Goal: Task Accomplishment & Management: Complete application form

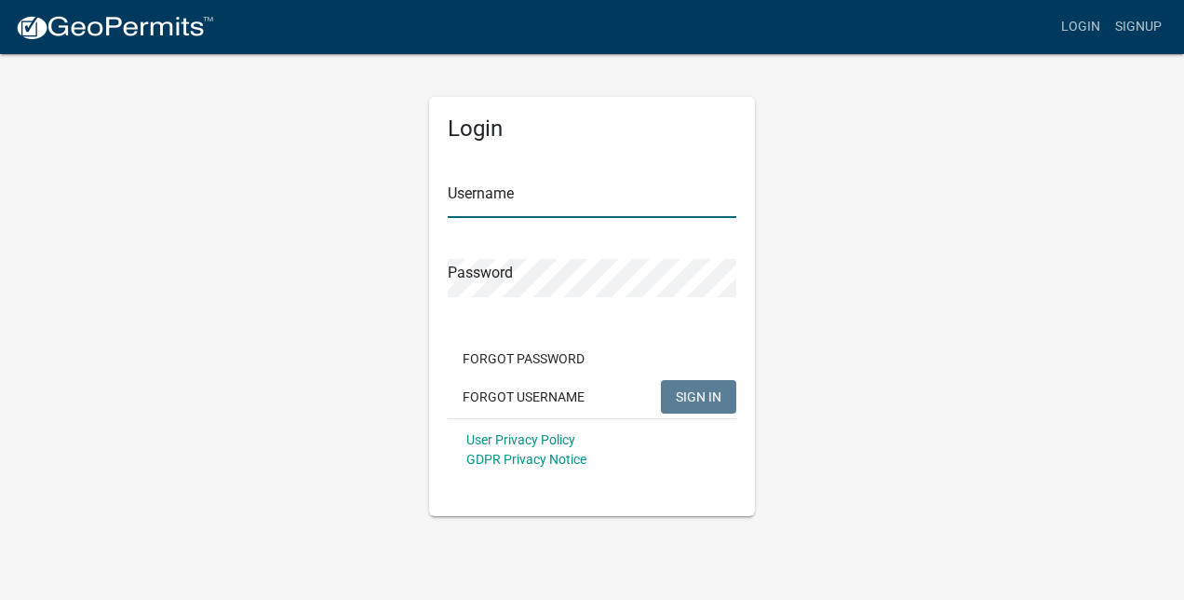
type input "daybraun"
click at [684, 401] on span "SIGN IN" at bounding box center [699, 395] width 46 height 15
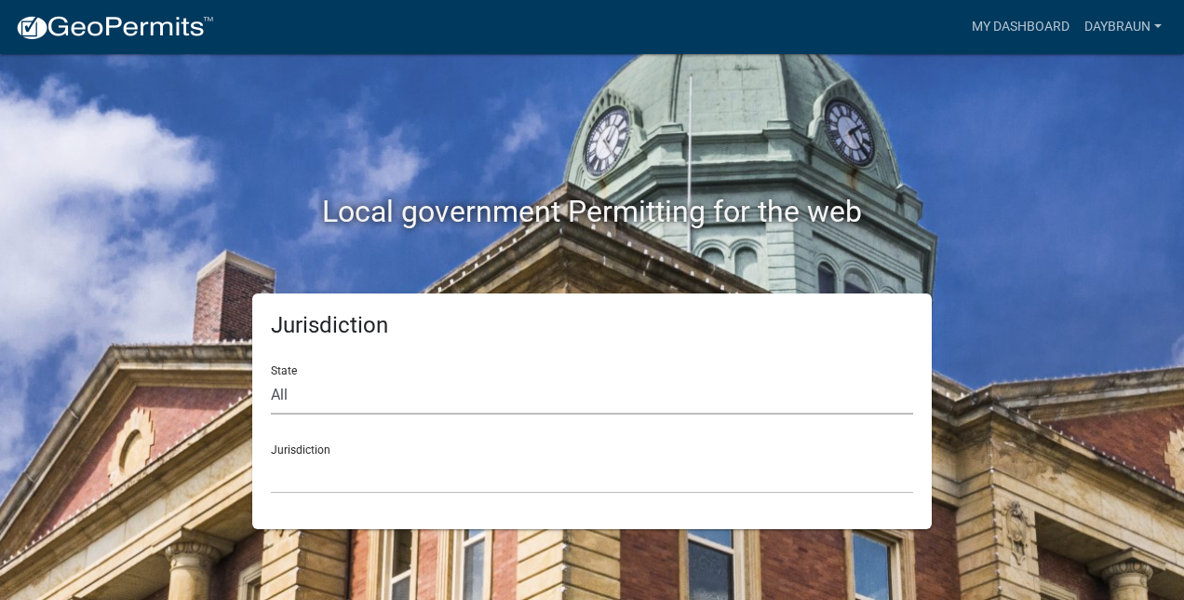
click at [324, 392] on select "All [US_STATE] [US_STATE] [US_STATE] [US_STATE] [US_STATE] [US_STATE] [US_STATE…" at bounding box center [592, 395] width 642 height 38
select select "[US_STATE]"
click at [271, 376] on select "All [US_STATE] [US_STATE] [US_STATE] [US_STATE] [US_STATE] [US_STATE] [US_STATE…" at bounding box center [592, 395] width 642 height 38
click at [354, 471] on select "[GEOGRAPHIC_DATA], [US_STATE] [GEOGRAPHIC_DATA], [US_STATE] [GEOGRAPHIC_DATA], …" at bounding box center [592, 474] width 642 height 38
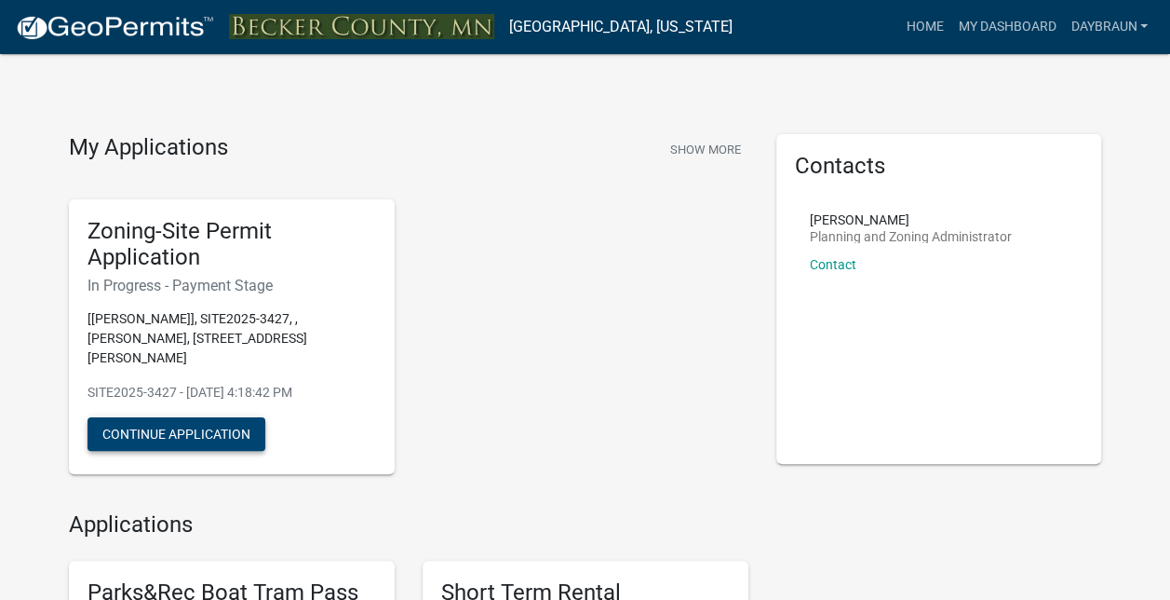
click at [191, 419] on button "Continue Application" at bounding box center [177, 434] width 178 height 34
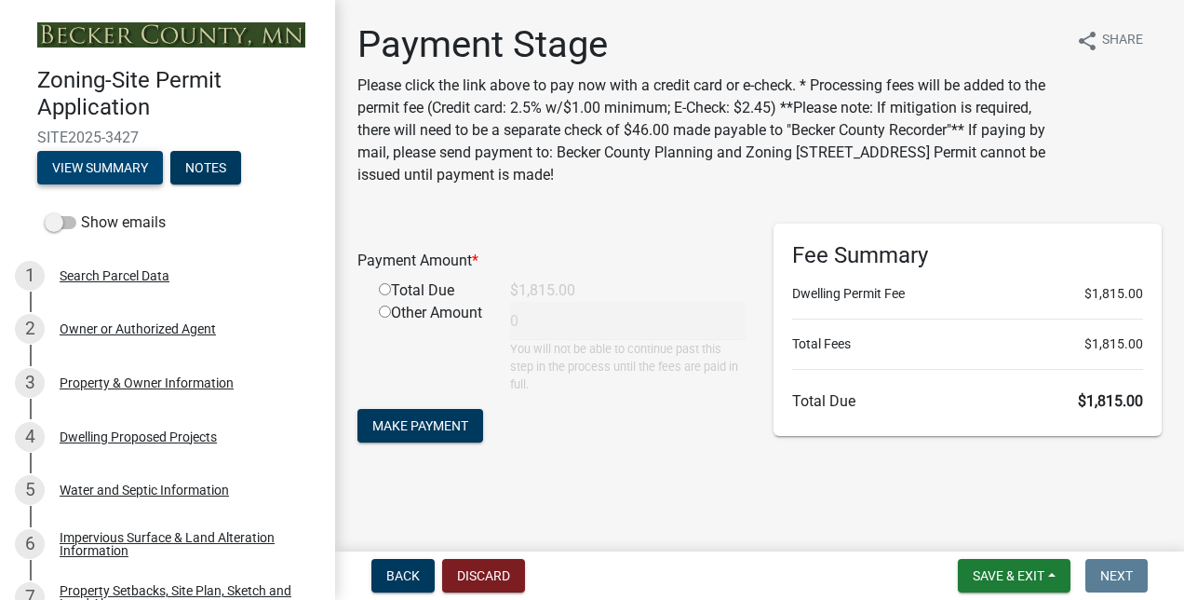
click at [121, 161] on button "View Summary" at bounding box center [100, 168] width 126 height 34
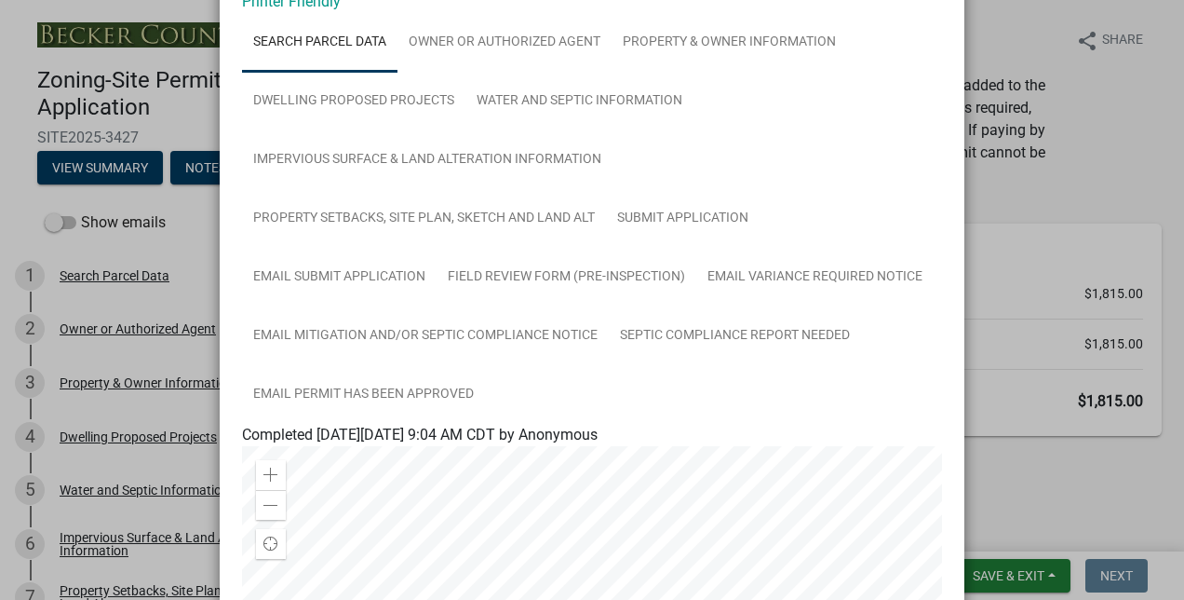
scroll to position [17, 0]
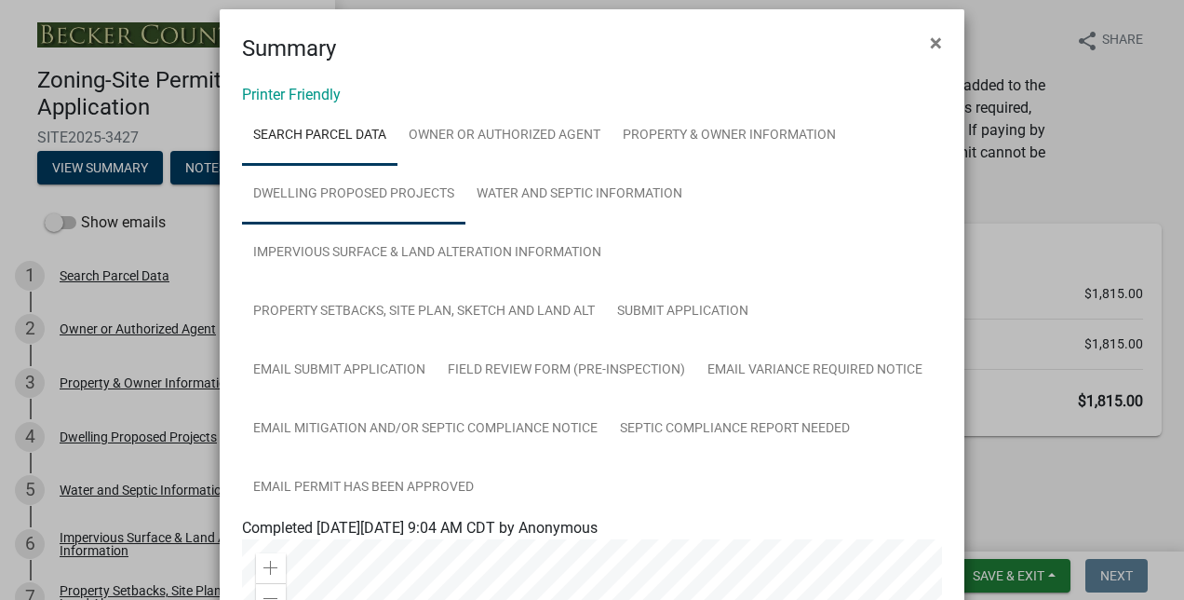
click at [397, 193] on link "Dwelling Proposed Projects" at bounding box center [353, 195] width 223 height 60
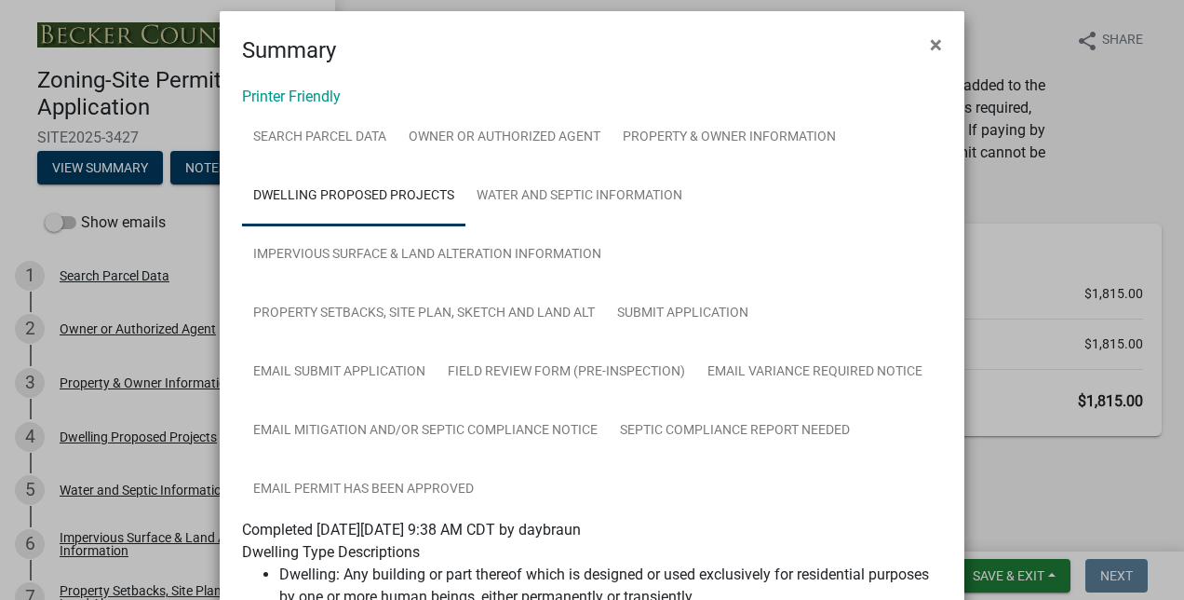
scroll to position [0, 0]
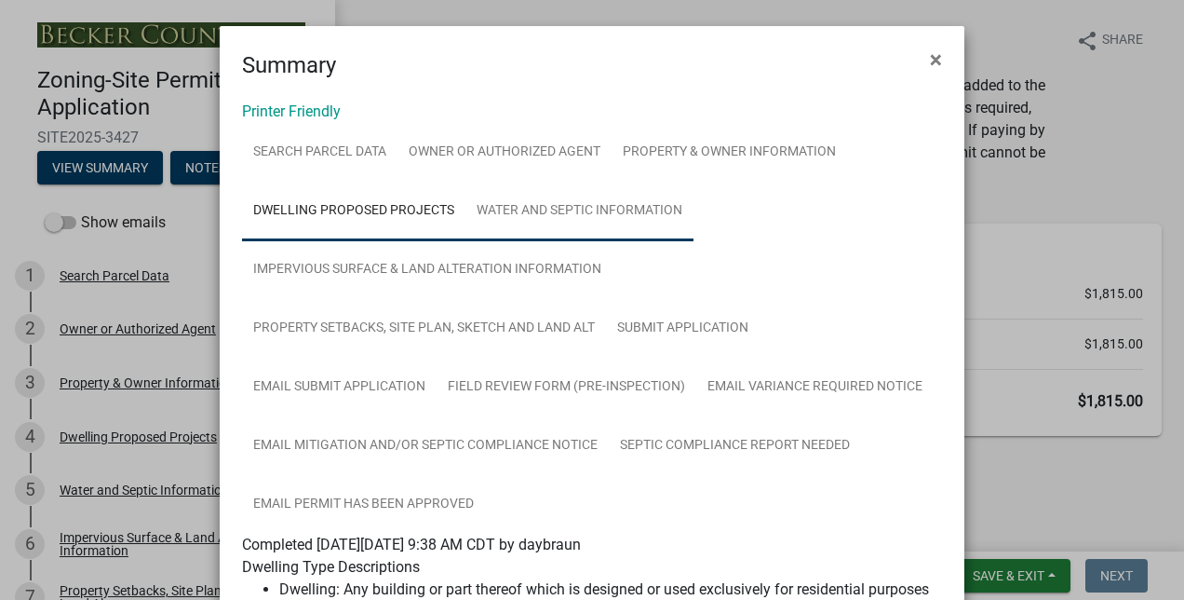
click at [641, 213] on link "Water and Septic Information" at bounding box center [579, 212] width 228 height 60
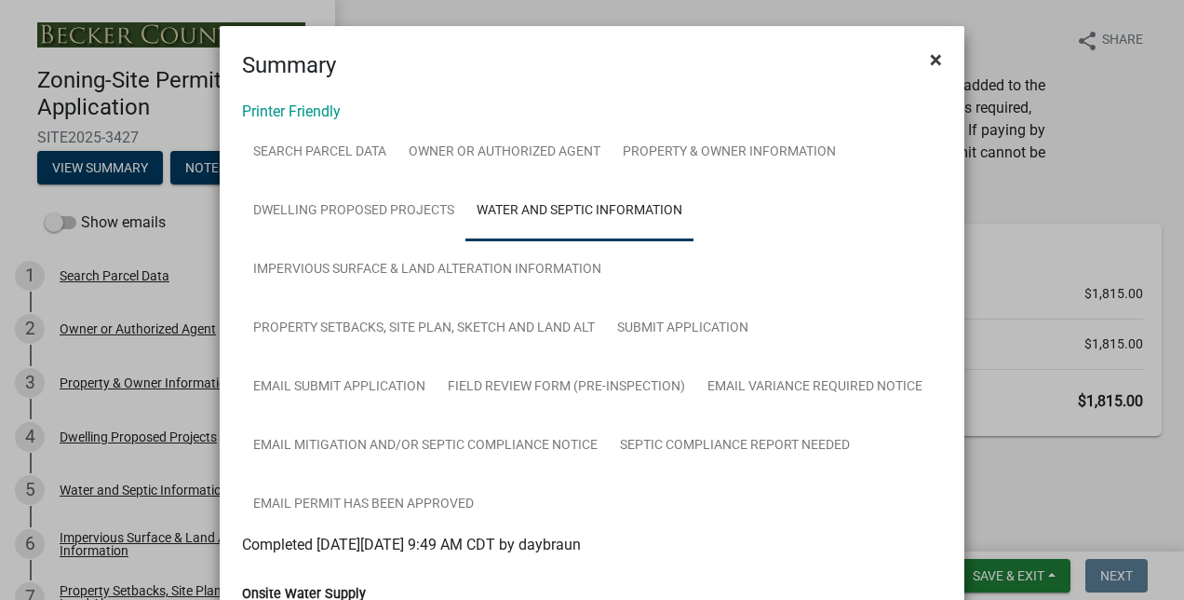
click at [930, 55] on span "×" at bounding box center [936, 60] width 12 height 26
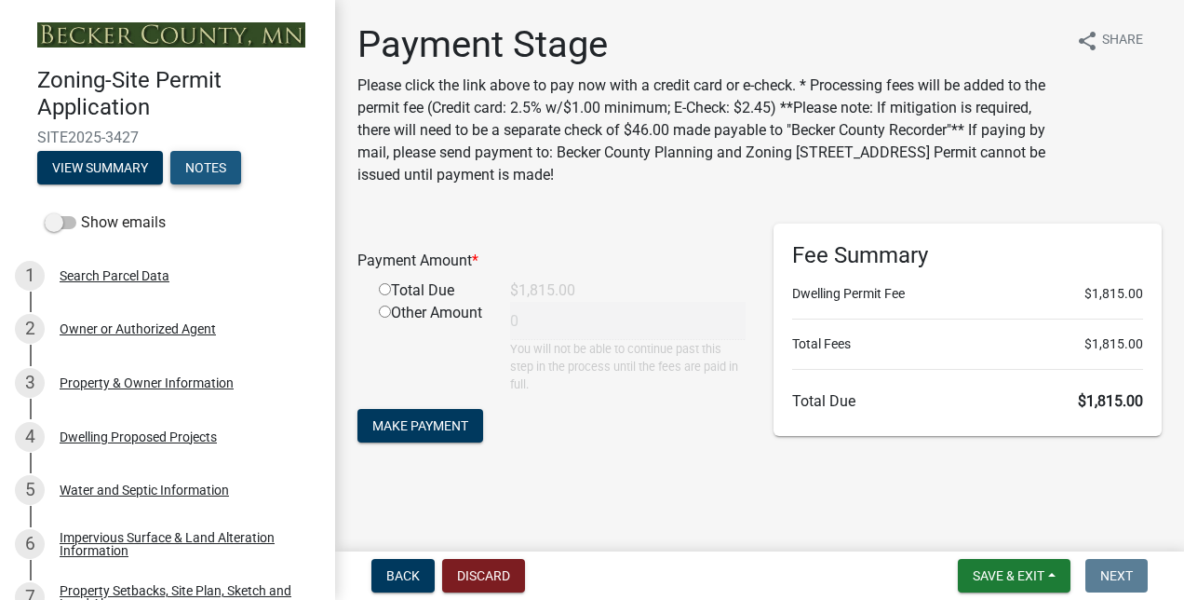
click at [209, 164] on button "Notes" at bounding box center [205, 168] width 71 height 34
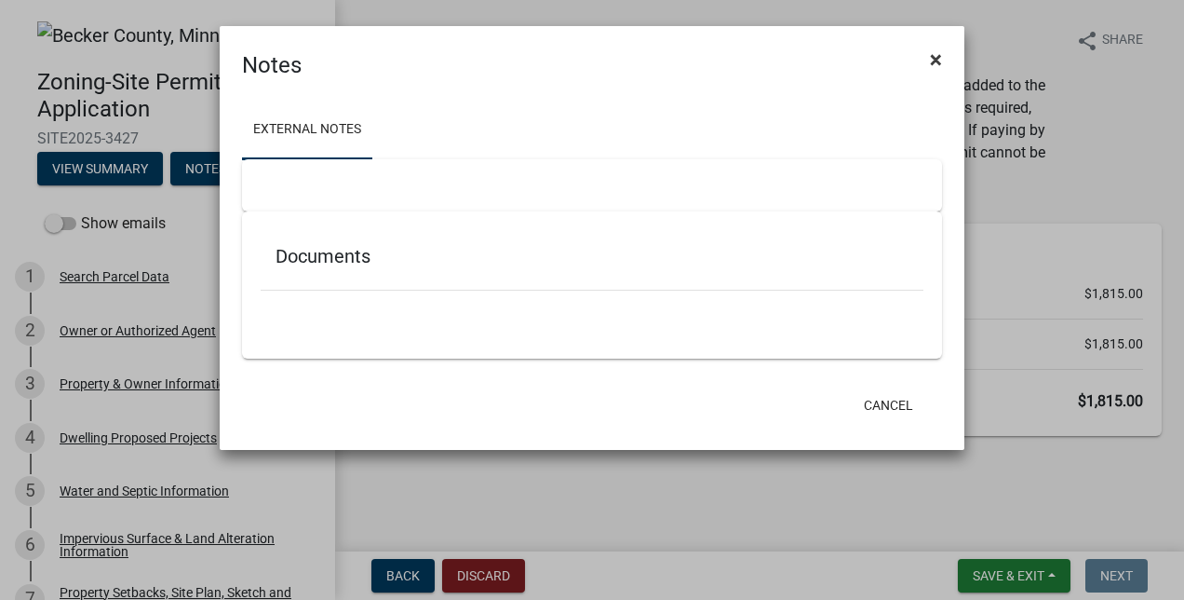
click at [936, 61] on span "×" at bounding box center [936, 60] width 12 height 26
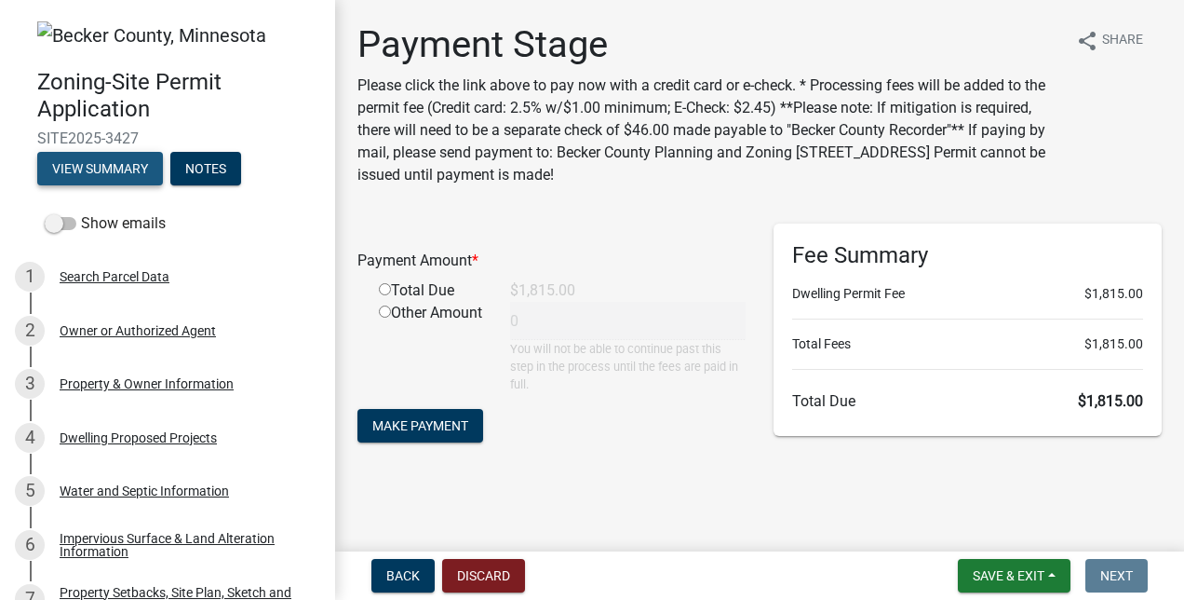
click at [88, 169] on button "View Summary" at bounding box center [100, 169] width 126 height 34
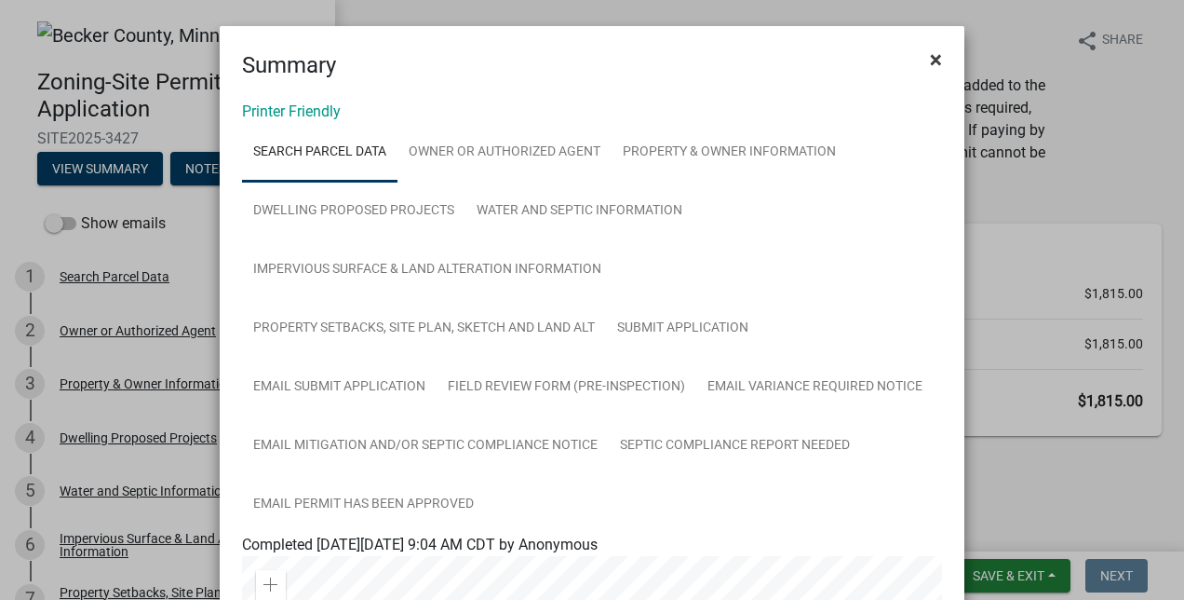
click at [933, 56] on span "×" at bounding box center [936, 60] width 12 height 26
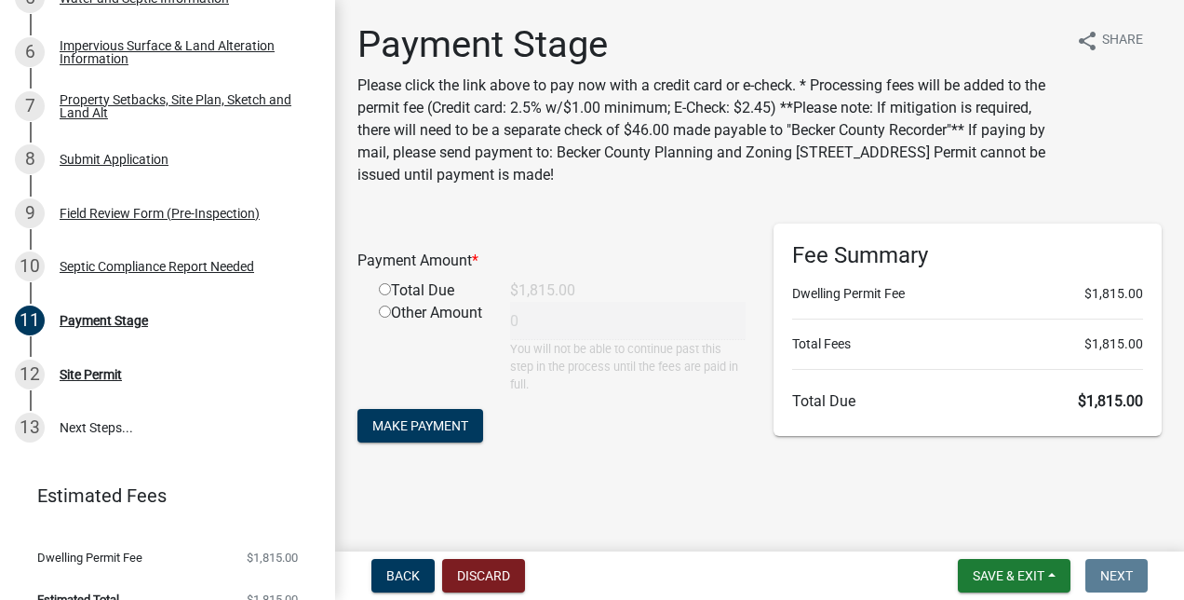
scroll to position [519, 0]
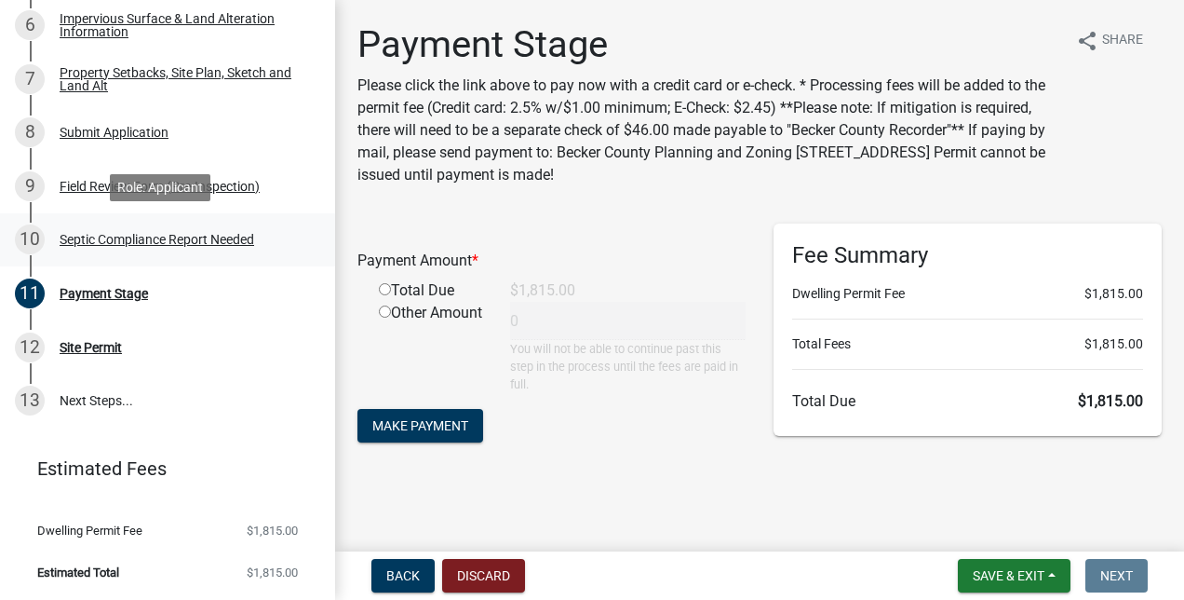
click at [94, 240] on div "Septic Compliance Report Needed" at bounding box center [157, 239] width 195 height 13
